Goal: Book appointment/travel/reservation

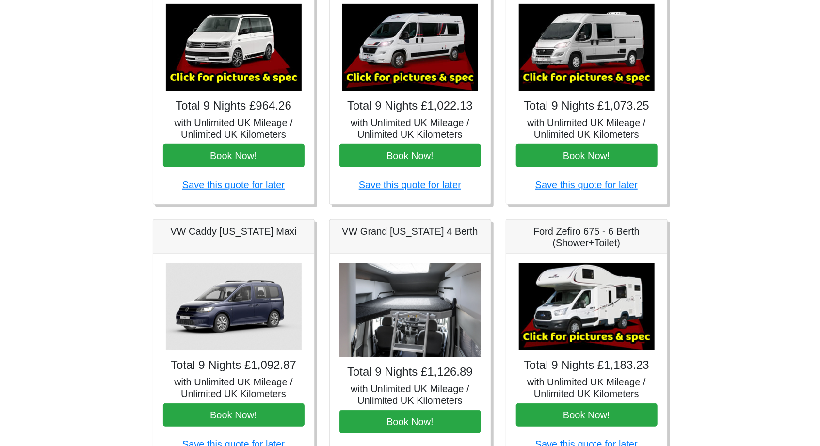
scroll to position [210, 0]
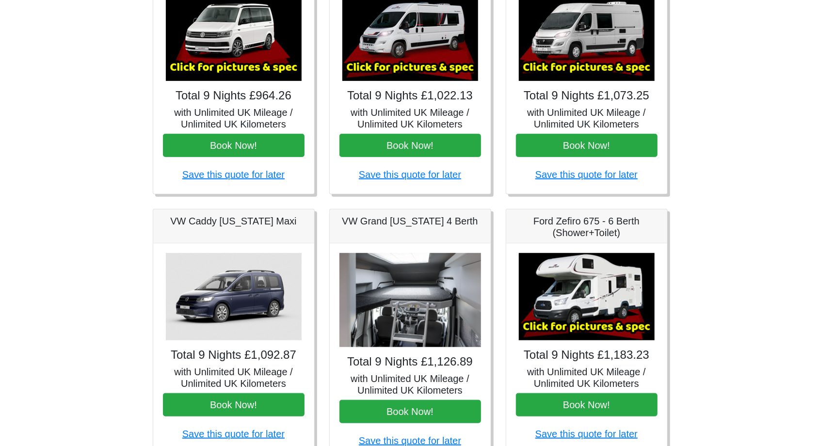
click at [437, 78] on img at bounding box center [410, 37] width 136 height 87
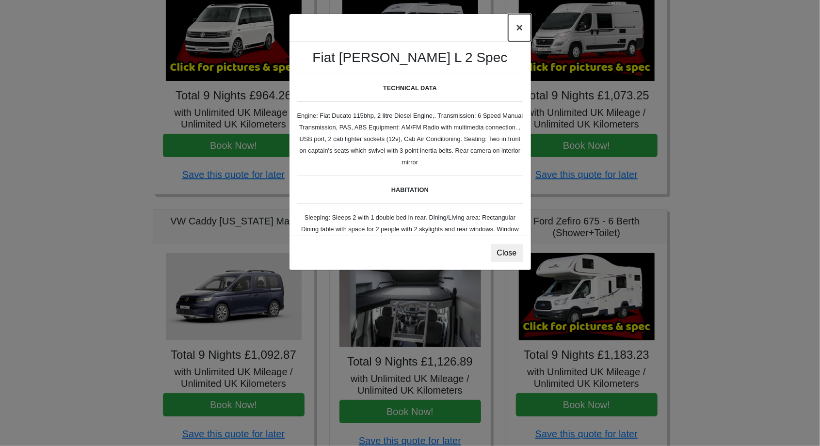
click at [524, 26] on button "×" at bounding box center [519, 27] width 22 height 27
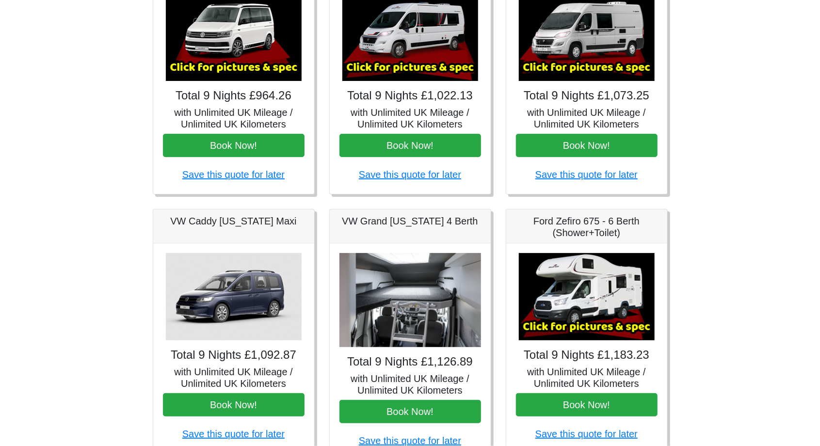
scroll to position [203, 0]
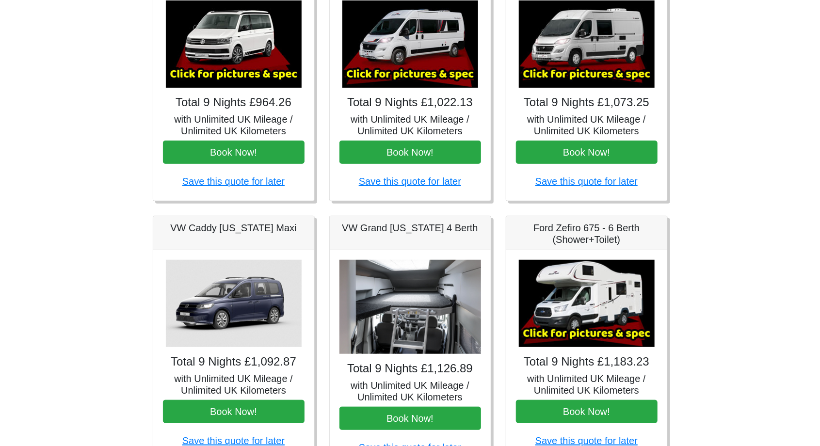
click at [441, 52] on img at bounding box center [410, 43] width 136 height 87
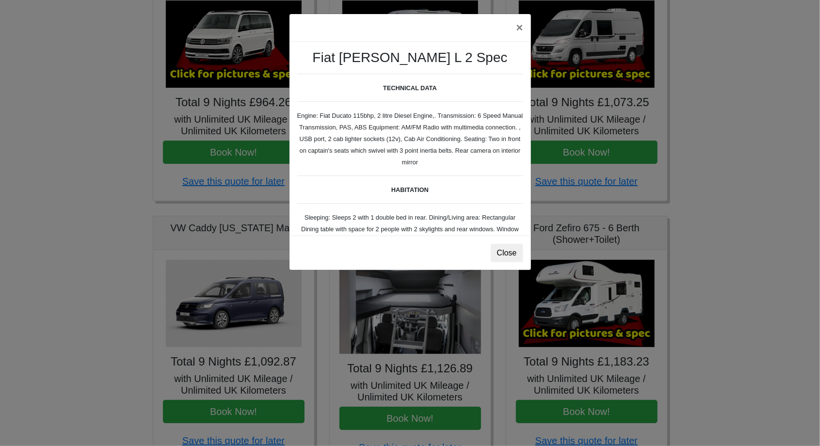
click at [747, 133] on div "× Fiat [PERSON_NAME] L 2 Spec TECHNICAL DATA Engine: Fiat Ducato 115bhp, 2 litr…" at bounding box center [410, 223] width 820 height 446
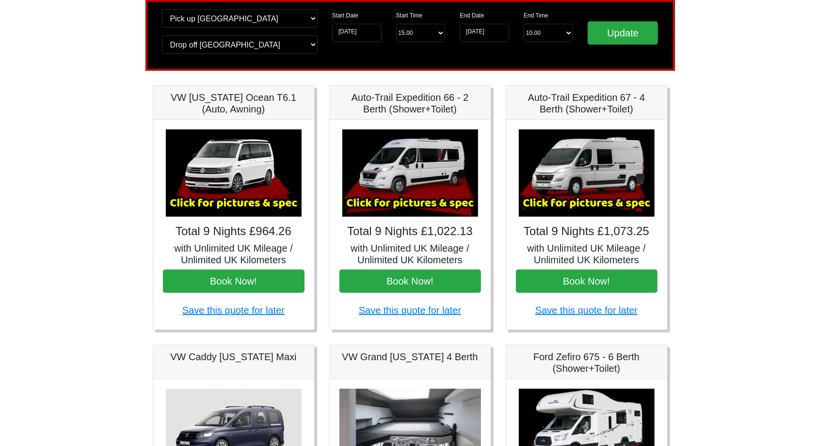
scroll to position [0, 0]
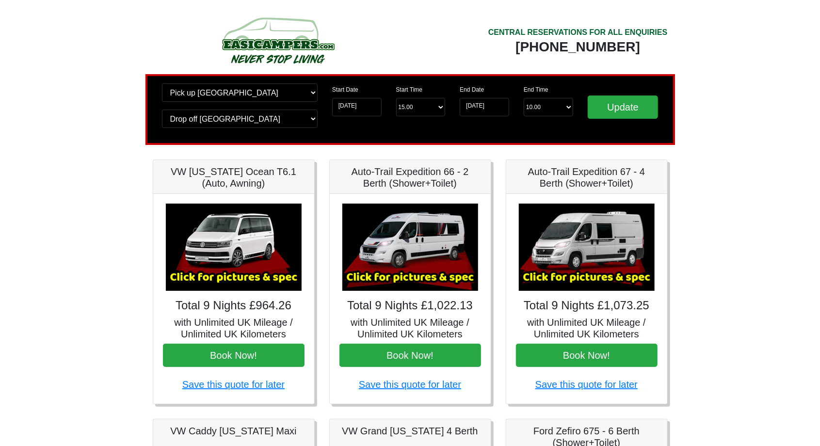
click at [435, 260] on img at bounding box center [410, 247] width 136 height 87
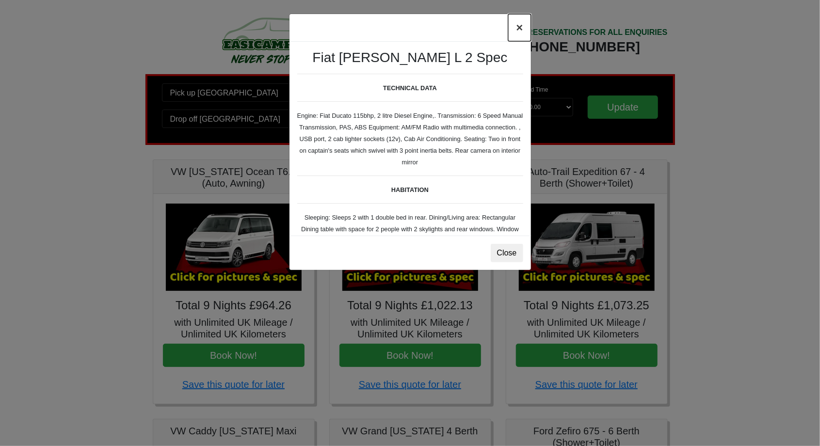
click at [524, 24] on button "×" at bounding box center [519, 27] width 22 height 27
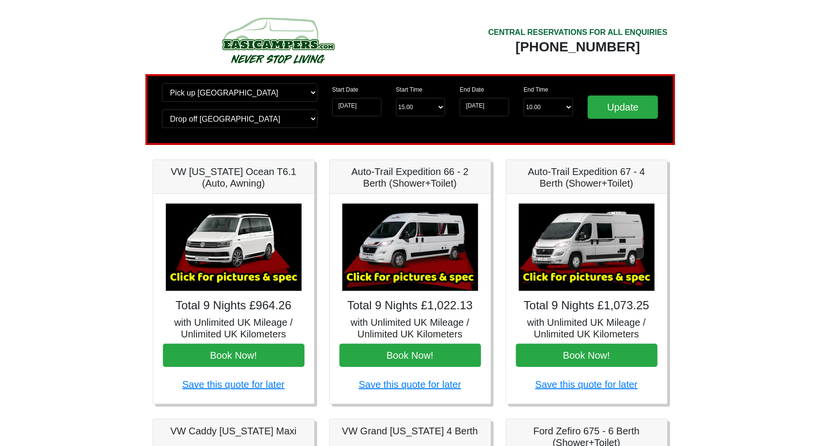
click at [426, 264] on img at bounding box center [410, 247] width 136 height 87
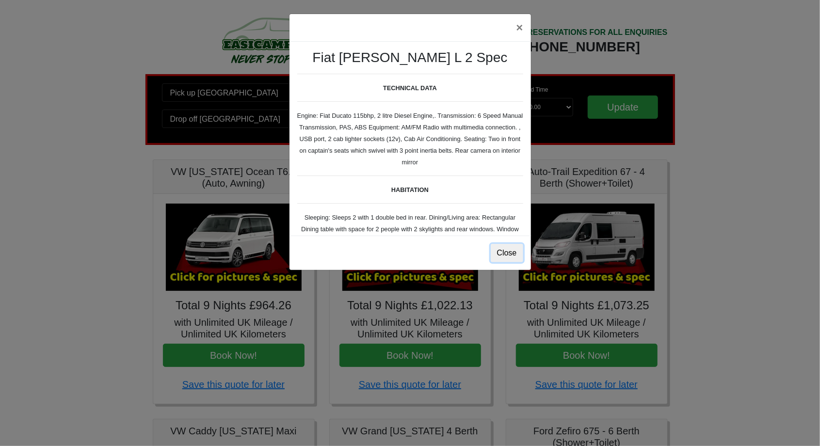
click at [512, 257] on button "Close" at bounding box center [507, 253] width 32 height 18
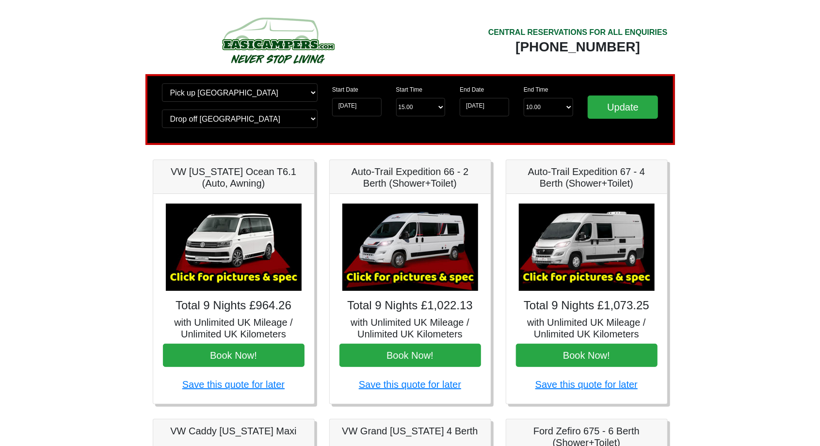
click at [612, 277] on img at bounding box center [587, 247] width 136 height 87
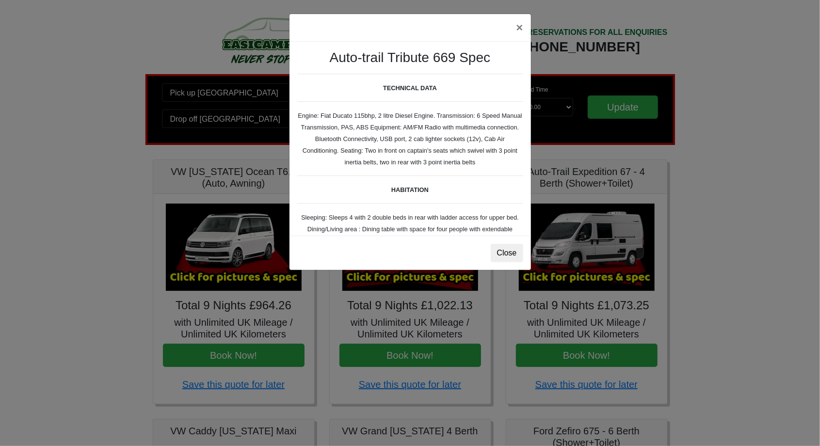
click at [766, 182] on div "× Auto-trail Tribute 669 Spec TECHNICAL DATA Engine: Fiat Ducato 115bhp, 2 litr…" at bounding box center [410, 223] width 820 height 446
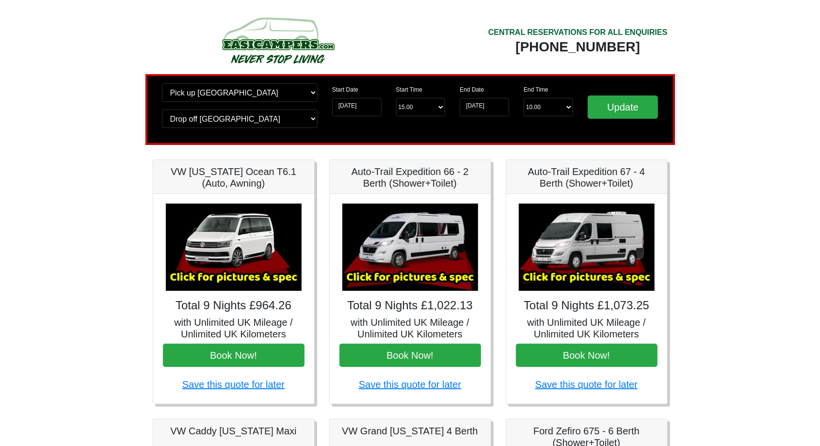
click at [447, 243] on img at bounding box center [410, 247] width 136 height 87
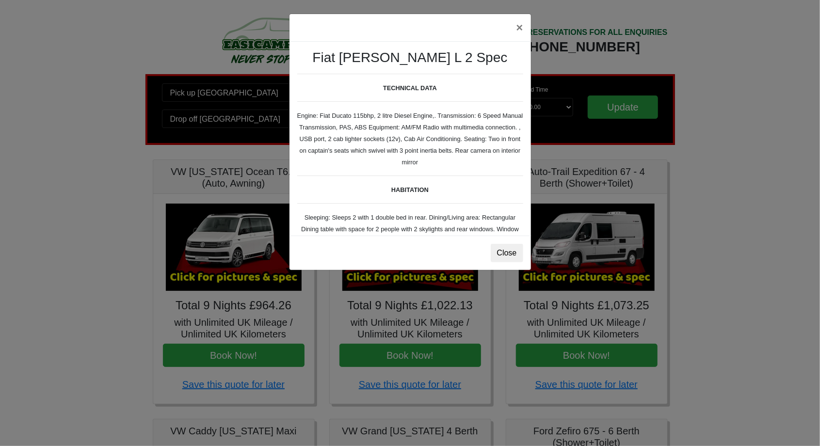
click at [592, 242] on div "× Fiat [PERSON_NAME] L 2 Spec TECHNICAL DATA Engine: Fiat Ducato 115bhp, 2 litr…" at bounding box center [410, 223] width 820 height 446
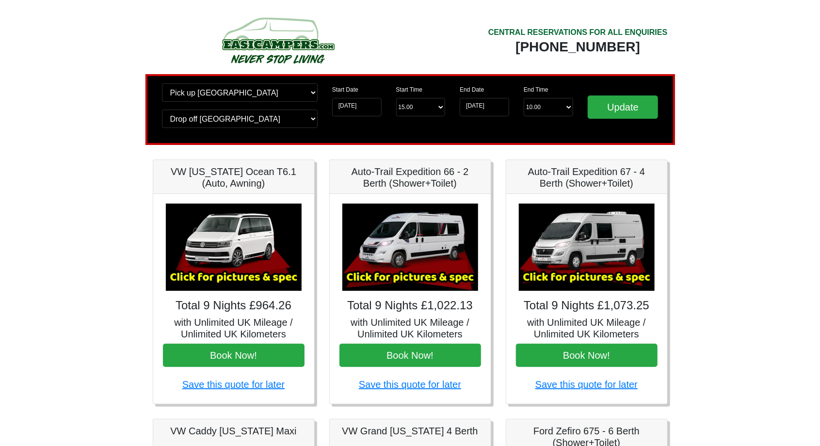
click at [624, 252] on img at bounding box center [587, 247] width 136 height 87
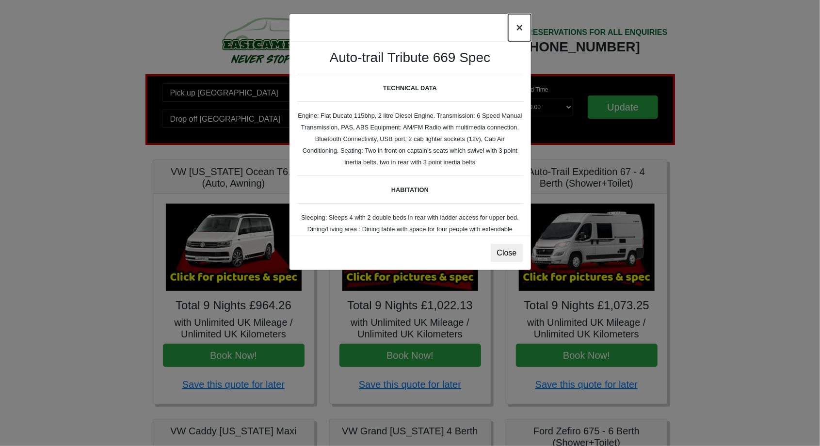
click at [522, 26] on button "×" at bounding box center [519, 27] width 22 height 27
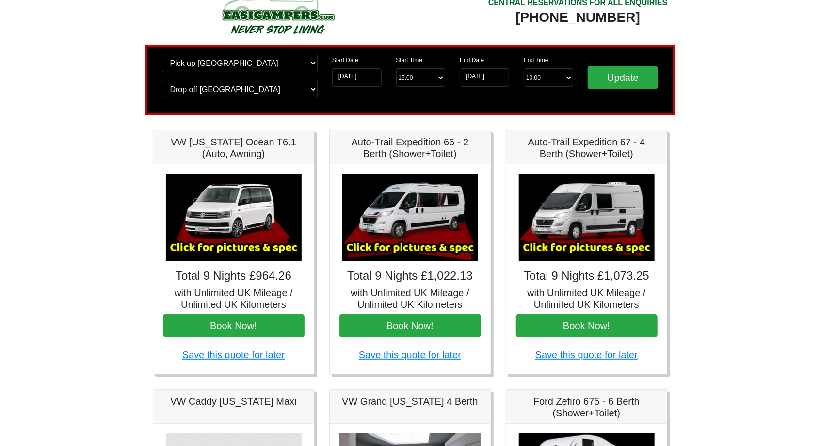
scroll to position [31, 0]
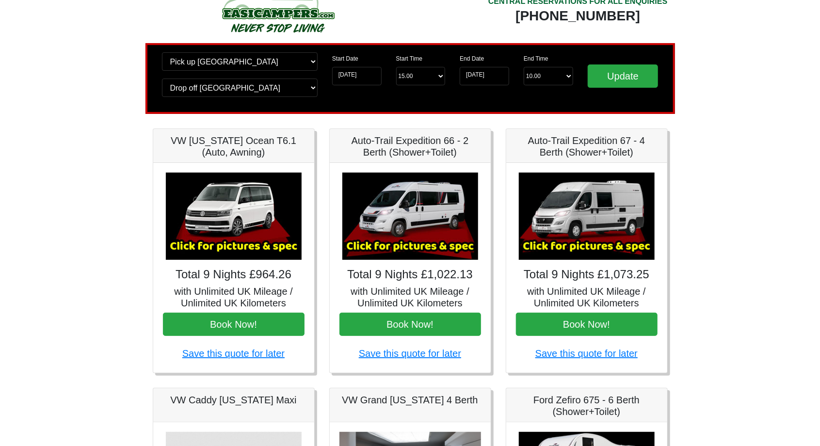
click at [733, 298] on body "CENTRAL RESERVATIONS FOR ALL ENQUIRIES [PHONE_NUMBER] Easicampers Booking : Sea…" at bounding box center [410, 453] width 820 height 968
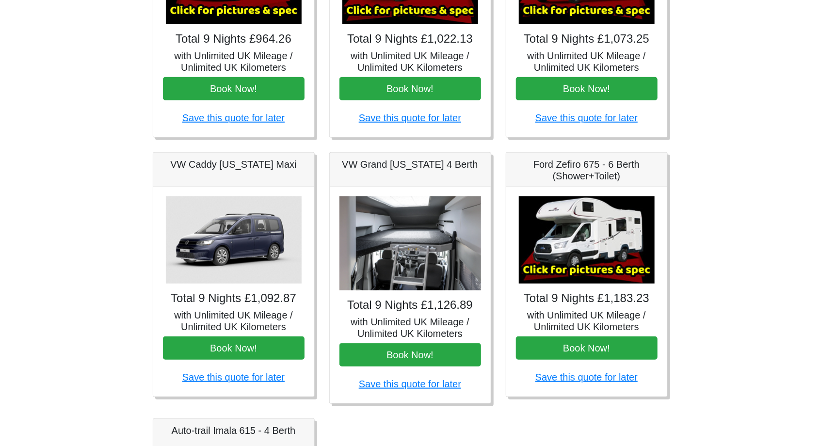
scroll to position [265, 0]
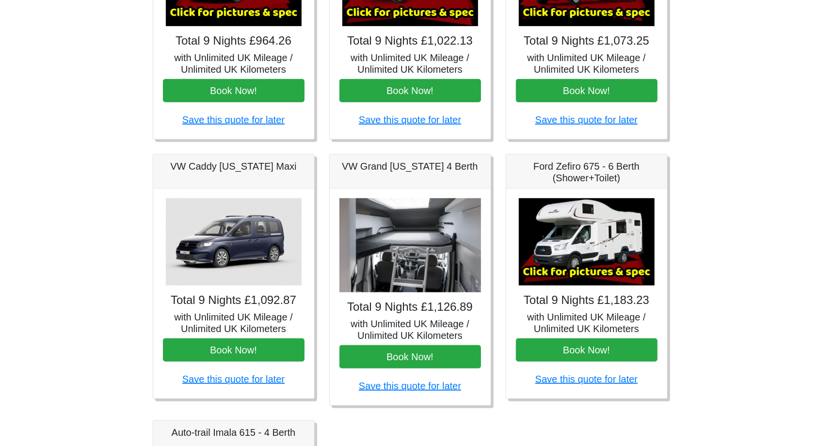
click at [423, 266] on img at bounding box center [411, 245] width 142 height 95
click at [438, 312] on h4 "Total 9 Nights £1,126.89" at bounding box center [411, 307] width 142 height 14
click at [437, 255] on img at bounding box center [411, 245] width 142 height 95
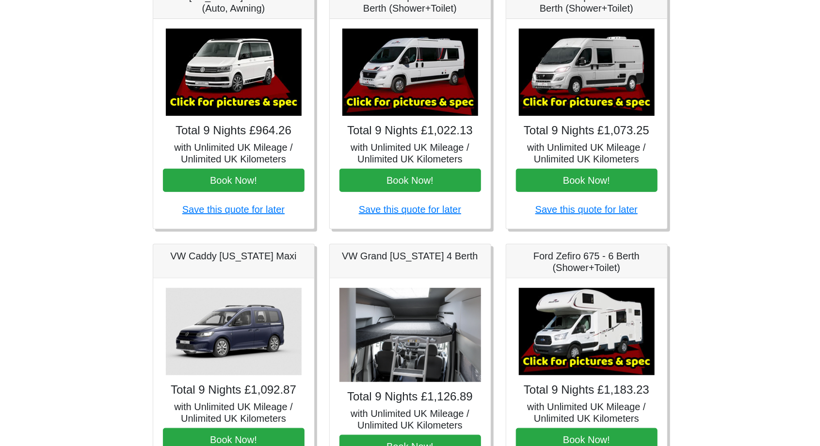
scroll to position [176, 0]
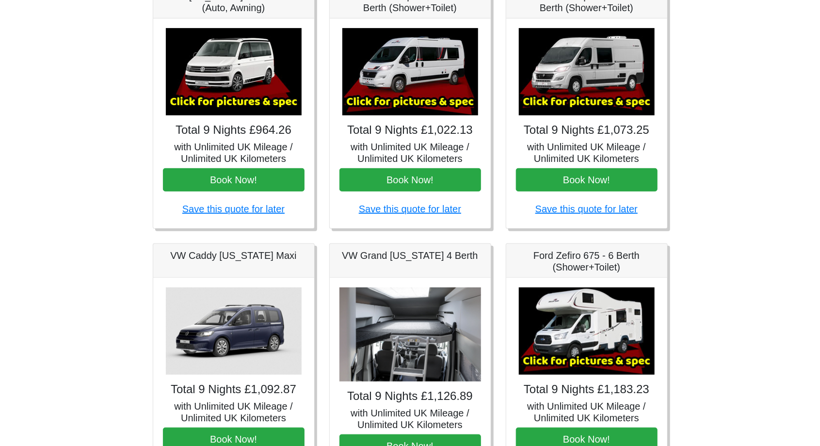
click at [434, 379] on img at bounding box center [411, 335] width 142 height 95
click at [435, 347] on img at bounding box center [411, 335] width 142 height 95
click at [427, 350] on img at bounding box center [411, 335] width 142 height 95
click at [429, 347] on img at bounding box center [411, 335] width 142 height 95
click at [428, 355] on img at bounding box center [411, 335] width 142 height 95
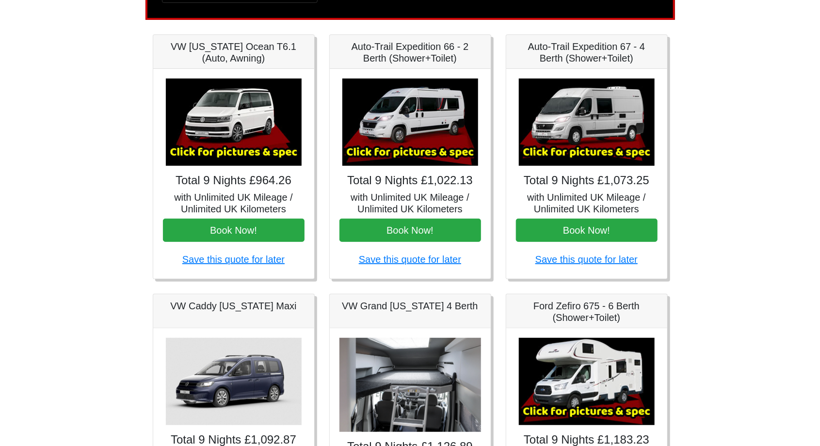
scroll to position [124, 0]
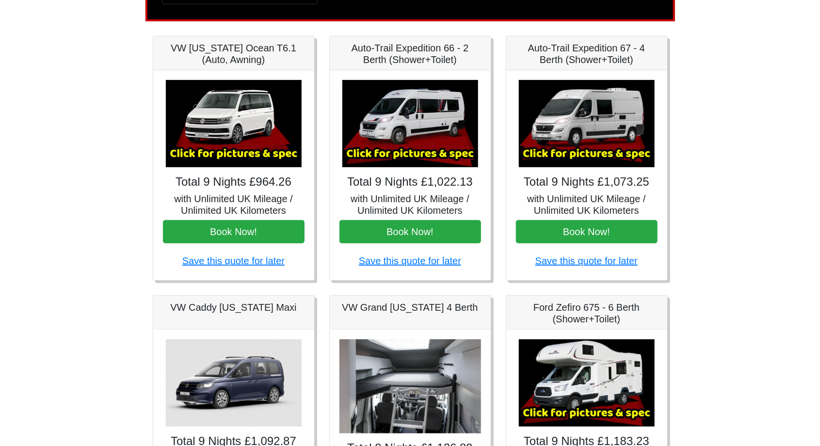
click at [605, 156] on img at bounding box center [587, 123] width 136 height 87
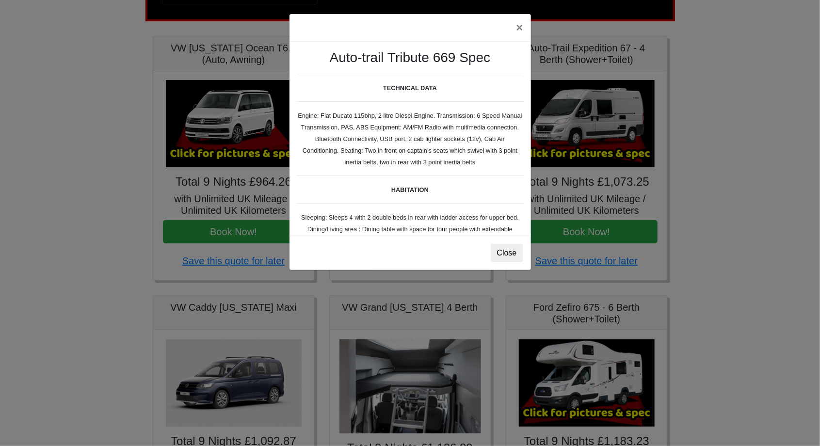
click at [613, 128] on div "× Auto-trail Tribute 669 Spec TECHNICAL DATA Engine: Fiat Ducato 115bhp, 2 litr…" at bounding box center [410, 223] width 820 height 446
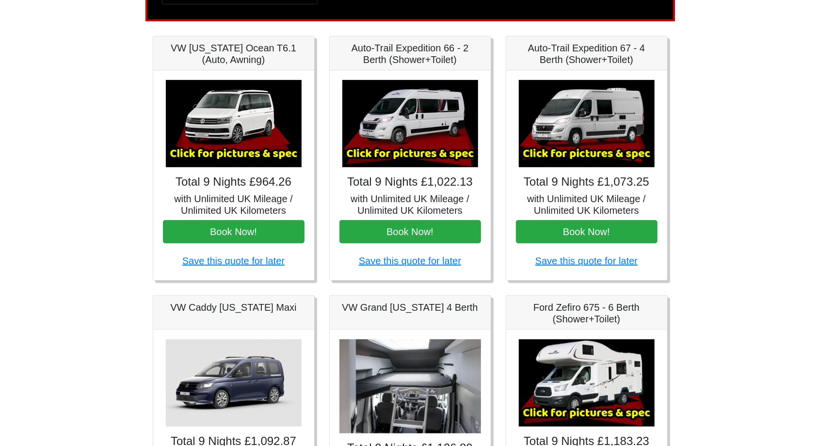
click at [604, 119] on img at bounding box center [587, 123] width 136 height 87
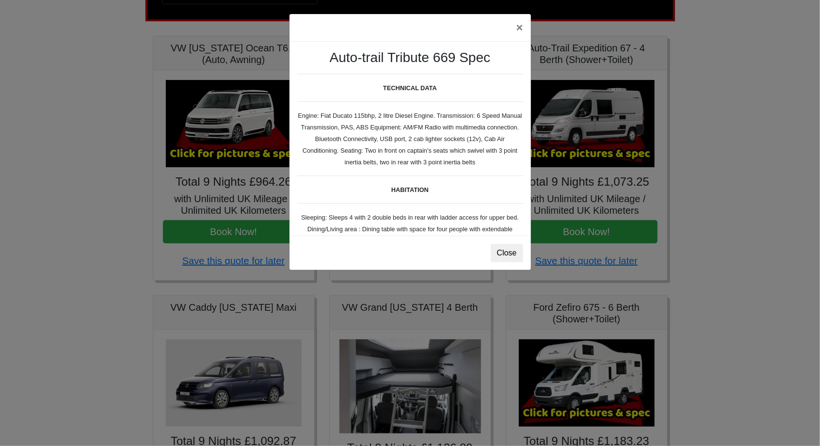
click at [635, 56] on div "× Auto-trail Tribute 669 Spec TECHNICAL DATA Engine: Fiat Ducato 115bhp, 2 litr…" at bounding box center [410, 223] width 820 height 446
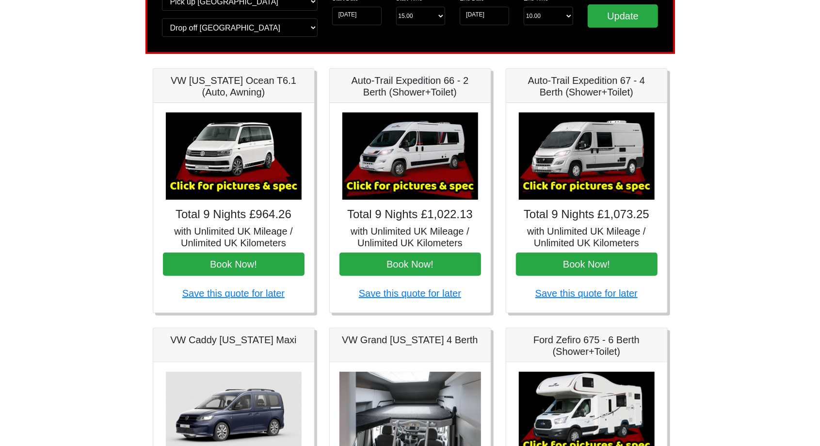
scroll to position [0, 0]
